Goal: Navigation & Orientation: Find specific page/section

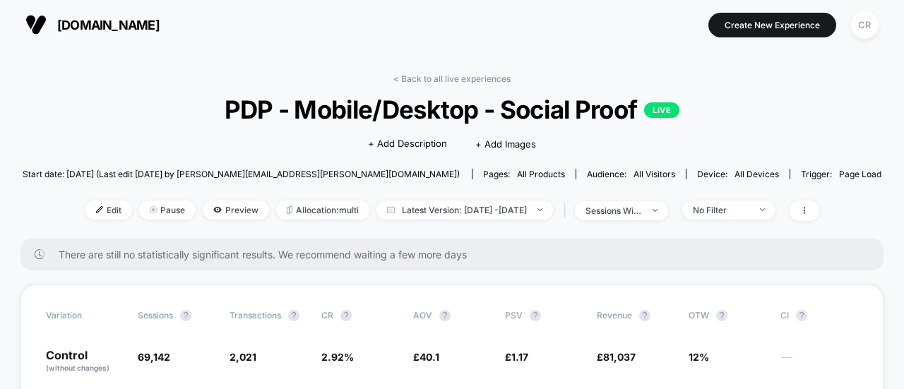
scroll to position [163, 0]
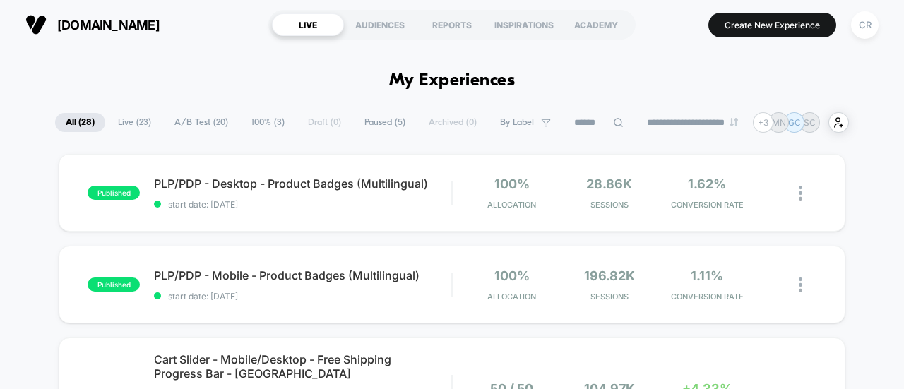
click at [171, 116] on span "A/B Test ( 20 )" at bounding box center [201, 122] width 75 height 19
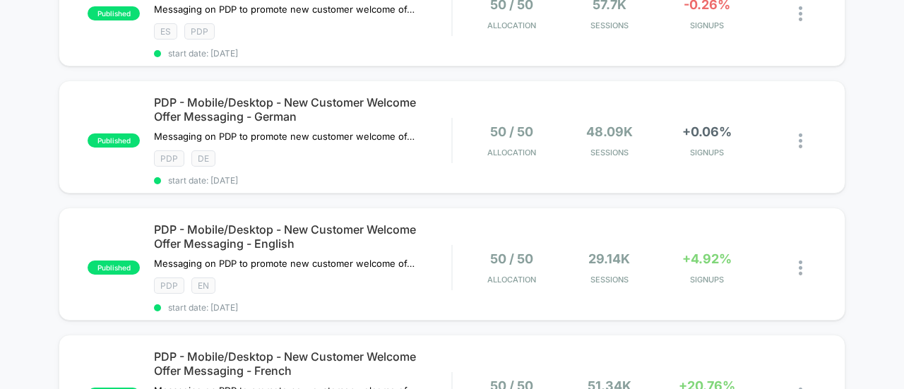
scroll to position [964, 0]
